Goal: Information Seeking & Learning: Understand process/instructions

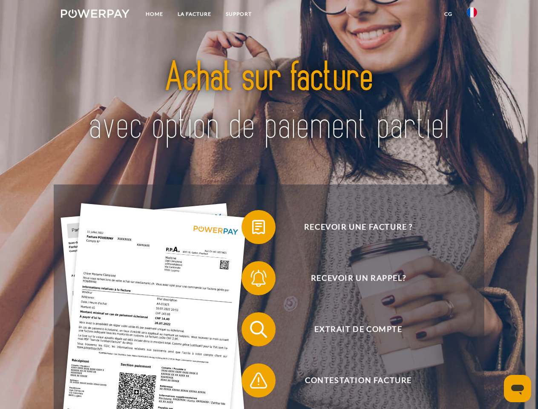
click at [95, 15] on img at bounding box center [95, 13] width 69 height 9
click at [472, 15] on img at bounding box center [472, 12] width 10 height 10
click at [448, 14] on link "CG" at bounding box center [448, 13] width 23 height 15
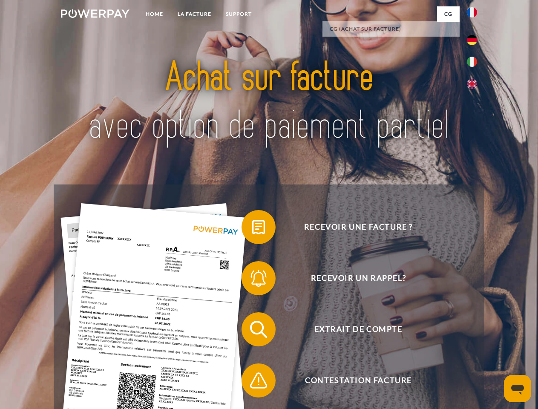
click at [252, 229] on span at bounding box center [245, 227] width 43 height 43
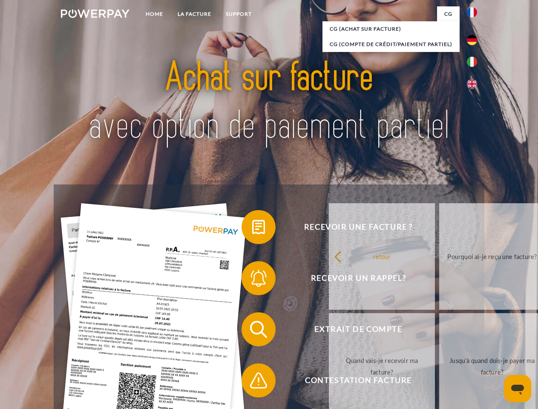
click at [252, 280] on div "Recevoir une facture ? Recevoir un rappel? Extrait de compte retour" at bounding box center [269, 354] width 430 height 341
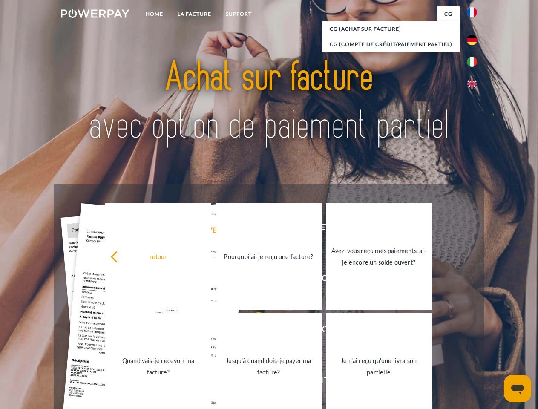
click at [252, 331] on link "Jusqu'à quand dois-je payer ma facture?" at bounding box center [269, 366] width 106 height 106
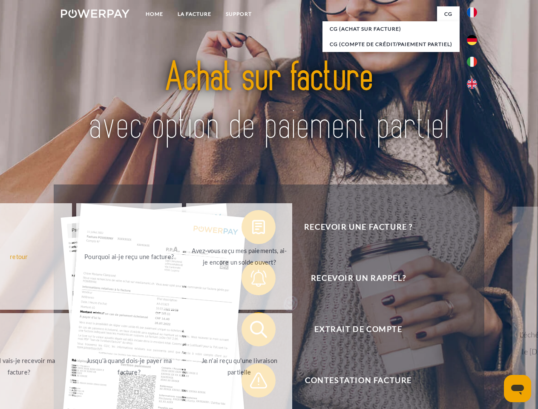
click at [252, 382] on span at bounding box center [245, 380] width 43 height 43
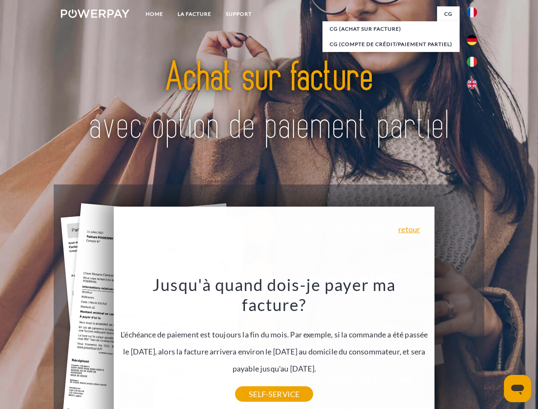
click at [518, 388] on icon "Ouvrir la fenêtre de messagerie" at bounding box center [517, 390] width 13 height 10
